Goal: Task Accomplishment & Management: Complete application form

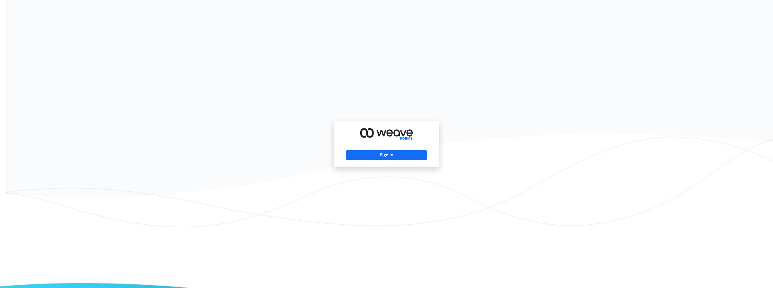
click at [400, 160] on div "Sign In" at bounding box center [387, 144] width 106 height 46
click at [396, 154] on button "Sign In" at bounding box center [386, 155] width 81 height 10
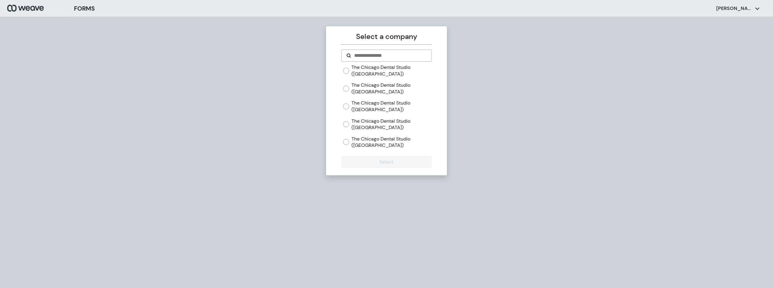
click at [353, 66] on label "The Chicago Dental Studio ([GEOGRAPHIC_DATA])" at bounding box center [392, 70] width 80 height 13
click at [408, 162] on button "Select" at bounding box center [386, 162] width 90 height 12
